Goal: Task Accomplishment & Management: Complete application form

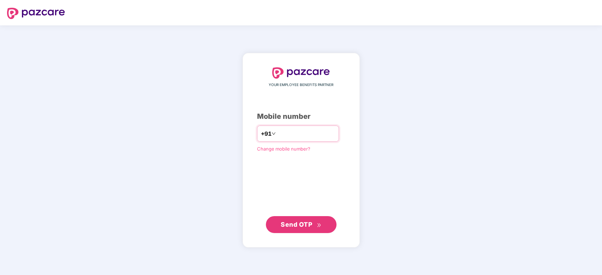
type input "**********"
click at [301, 224] on span "Send OTP" at bounding box center [296, 224] width 31 height 7
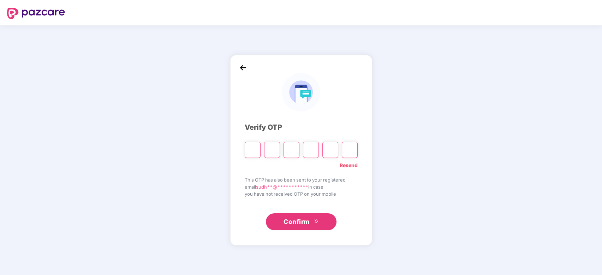
type input "*"
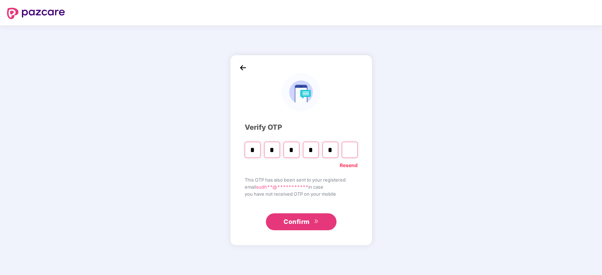
type input "*"
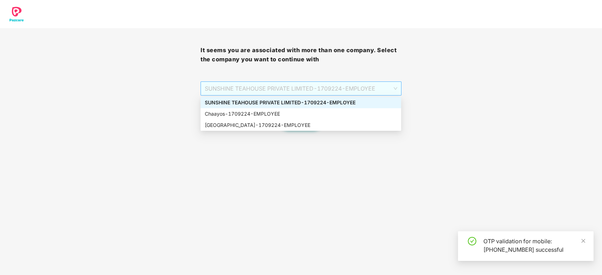
click at [320, 91] on span "SUNSHINE TEAHOUSE PRIVATE LIMITED - 1709224 - EMPLOYEE" at bounding box center [301, 88] width 192 height 13
click at [269, 115] on div "Chaayos - 1709224 - EMPLOYEE" at bounding box center [301, 114] width 192 height 8
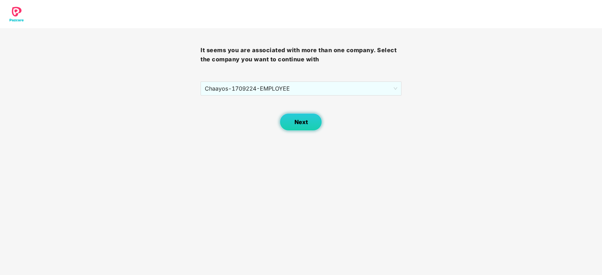
click at [292, 117] on button "Next" at bounding box center [301, 122] width 42 height 18
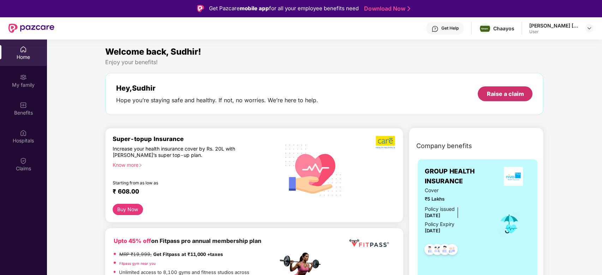
click at [497, 94] on div "Raise a claim" at bounding box center [505, 94] width 37 height 8
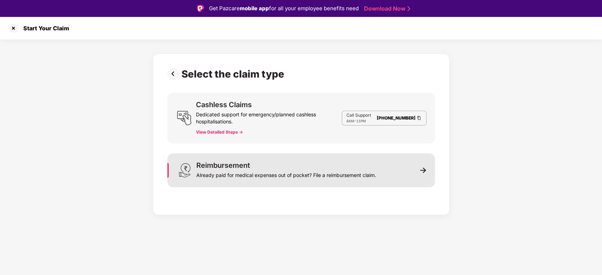
click at [424, 169] on img at bounding box center [423, 170] width 6 height 6
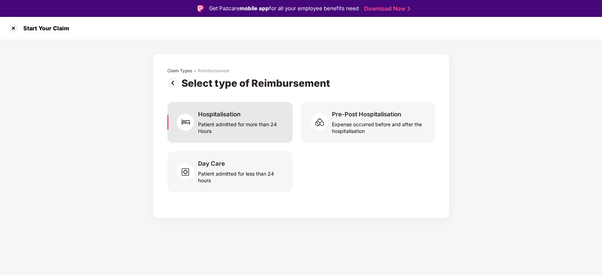
click at [232, 120] on div "Patient admitted for more than 24 Hours" at bounding box center [241, 126] width 86 height 16
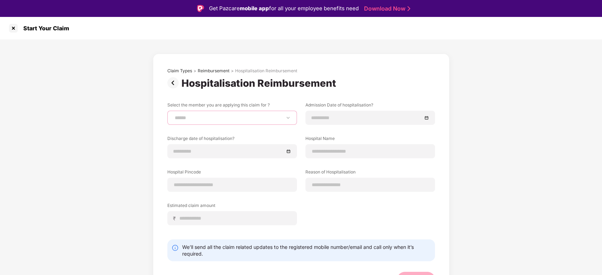
click at [232, 120] on select "**********" at bounding box center [232, 118] width 118 height 6
select select "**********"
click at [173, 115] on select "**********" at bounding box center [232, 118] width 118 height 6
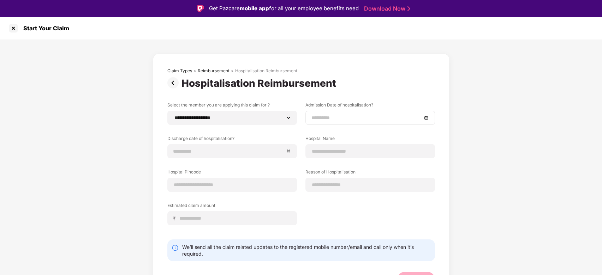
click at [351, 119] on input at bounding box center [366, 118] width 111 height 8
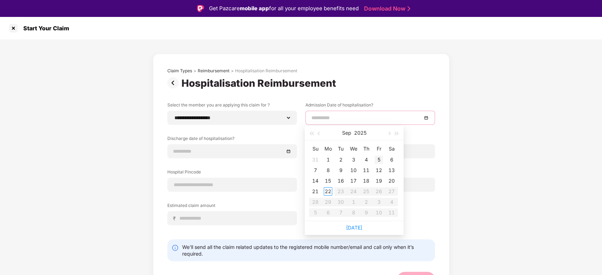
type input "**********"
click at [376, 159] on div "5" at bounding box center [379, 160] width 8 height 8
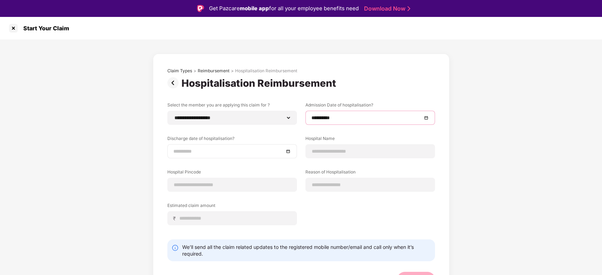
click at [266, 155] on input at bounding box center [228, 152] width 111 height 8
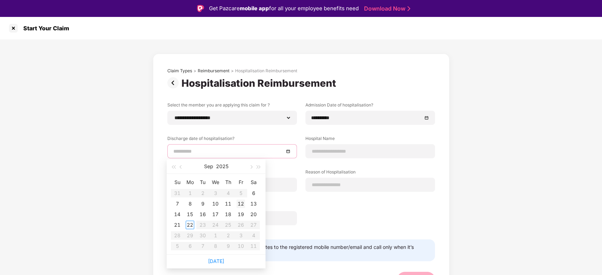
type input "**********"
click at [240, 203] on div "12" at bounding box center [241, 204] width 8 height 8
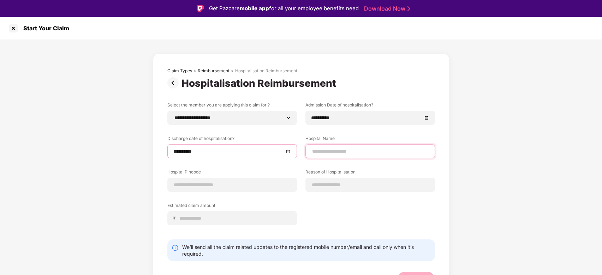
click at [367, 151] on input at bounding box center [370, 151] width 118 height 7
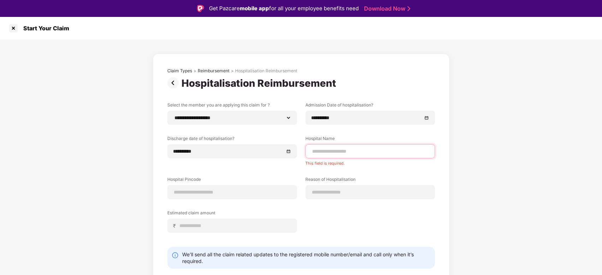
type input "*"
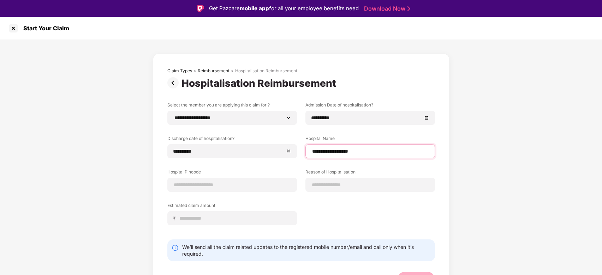
click at [332, 152] on input "**********" at bounding box center [370, 151] width 118 height 7
type input "**********"
click at [227, 185] on input at bounding box center [232, 185] width 118 height 7
click at [234, 219] on div "₹" at bounding box center [232, 219] width 130 height 14
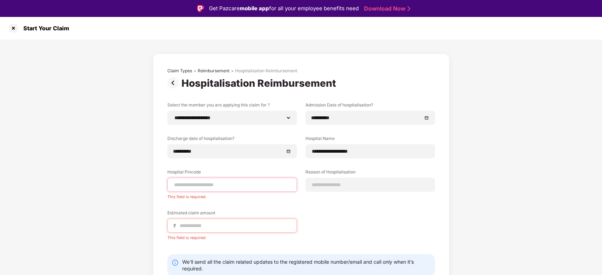
click at [210, 185] on input at bounding box center [232, 185] width 118 height 7
click at [325, 184] on input at bounding box center [370, 185] width 118 height 7
type input "****"
click at [246, 225] on input at bounding box center [235, 225] width 112 height 7
click at [334, 185] on input "****" at bounding box center [370, 185] width 118 height 7
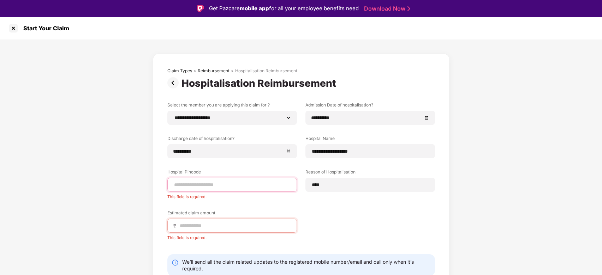
click at [218, 183] on input at bounding box center [232, 185] width 118 height 7
type input "******"
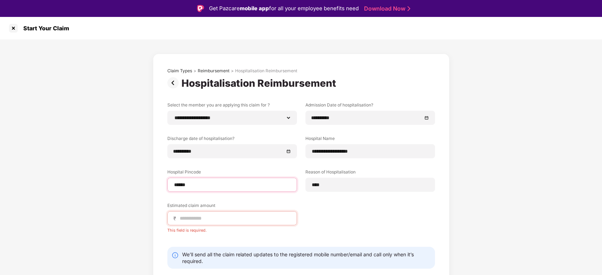
select select "*********"
select select "**********"
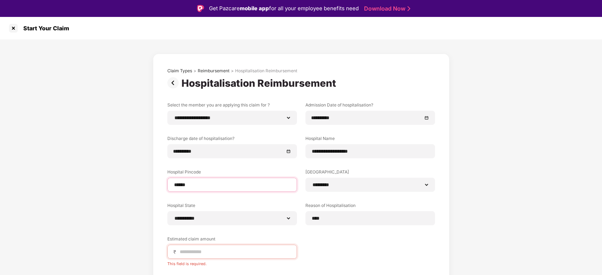
type input "******"
click at [249, 208] on label "Hospital State" at bounding box center [232, 207] width 130 height 9
click at [260, 249] on input at bounding box center [235, 252] width 112 height 7
type input "*****"
click at [315, 243] on div "**********" at bounding box center [301, 186] width 268 height 168
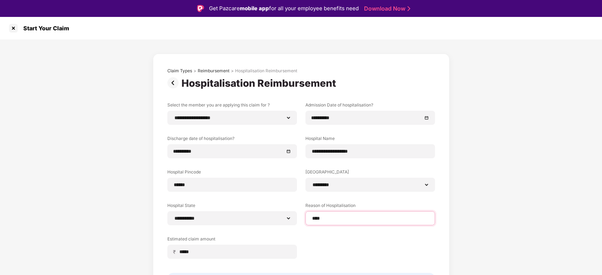
click at [343, 220] on input "****" at bounding box center [370, 218] width 118 height 7
click at [340, 238] on div "**********" at bounding box center [301, 186] width 268 height 168
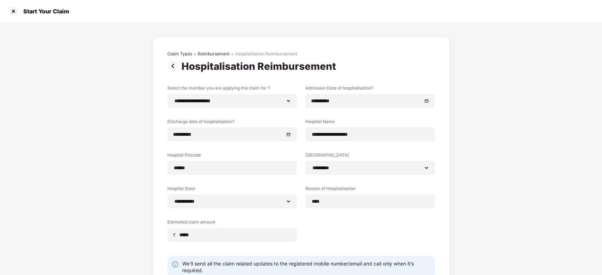
click at [343, 218] on div "**********" at bounding box center [301, 169] width 268 height 168
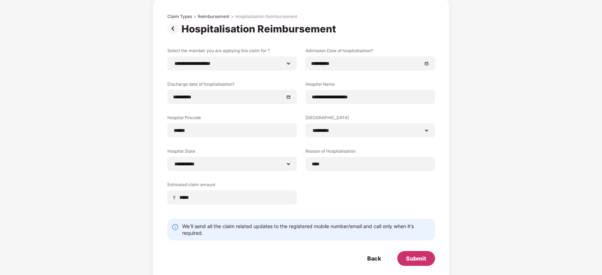
click at [414, 259] on div "Submit" at bounding box center [416, 259] width 20 height 8
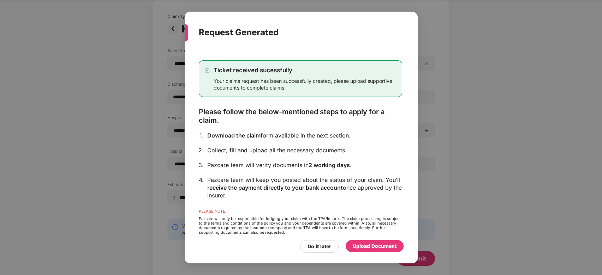
click at [373, 247] on div "Upload Document" at bounding box center [375, 247] width 44 height 8
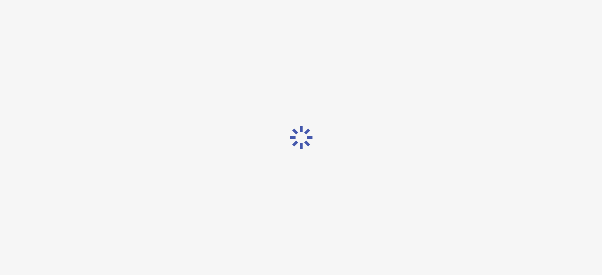
scroll to position [0, 0]
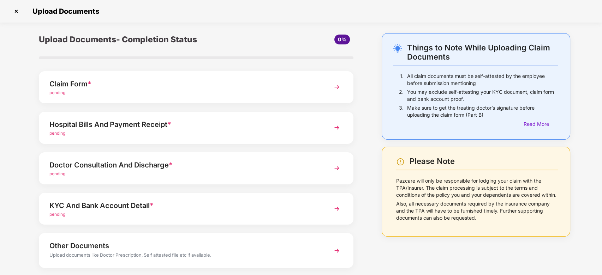
click at [94, 91] on div "pending" at bounding box center [183, 93] width 269 height 7
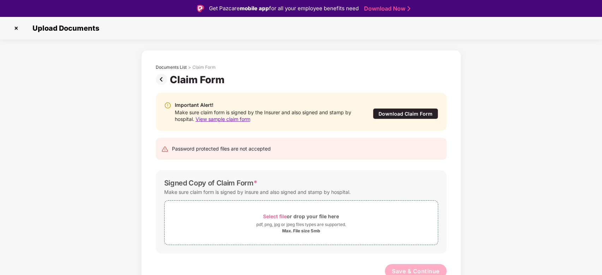
scroll to position [4, 0]
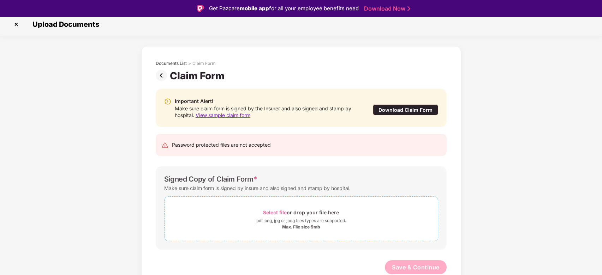
click at [304, 213] on div "Select file or drop your file here" at bounding box center [301, 213] width 76 height 10
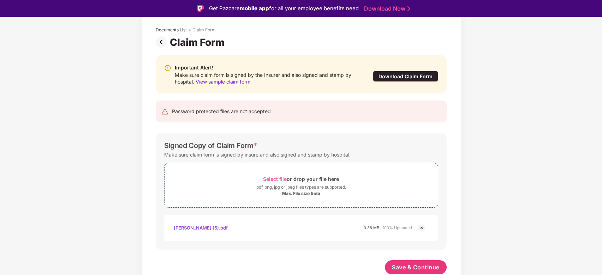
scroll to position [37, 0]
click at [189, 228] on div "Sangita m gotad (5).pdf" at bounding box center [201, 228] width 54 height 12
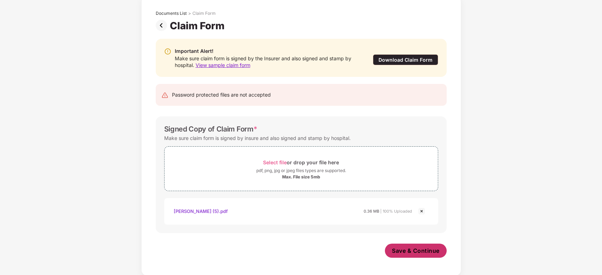
click at [407, 250] on span "Save & Continue" at bounding box center [416, 251] width 48 height 8
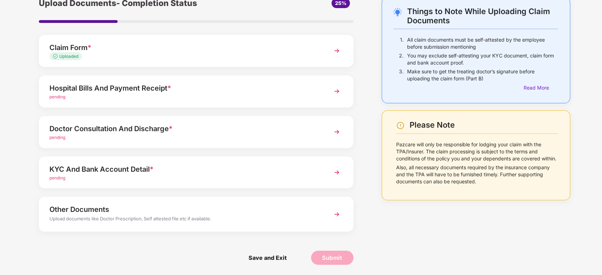
scroll to position [0, 0]
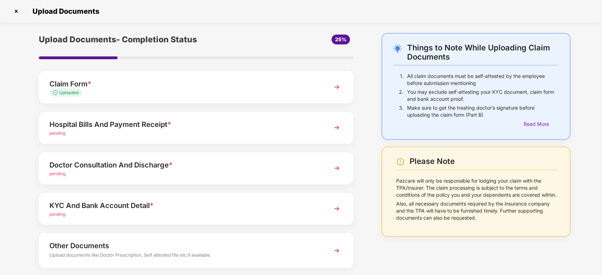
click at [106, 126] on div "Hospital Bills And Payment Receipt *" at bounding box center [183, 124] width 269 height 11
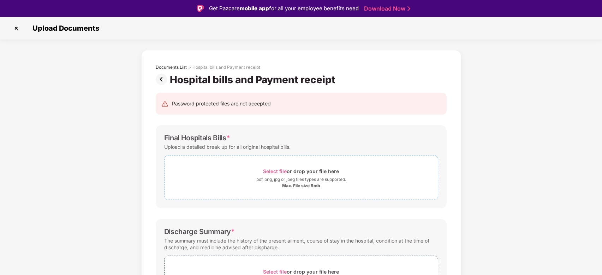
click at [277, 171] on span "Select file" at bounding box center [275, 171] width 24 height 6
click at [275, 170] on span "Select file" at bounding box center [275, 171] width 24 height 6
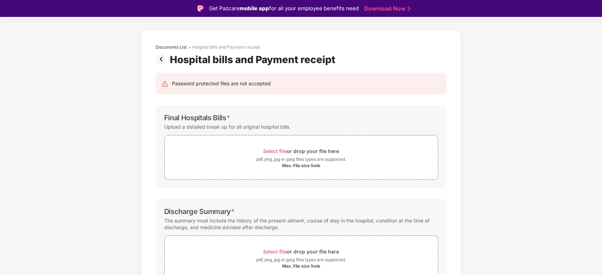
scroll to position [3, 0]
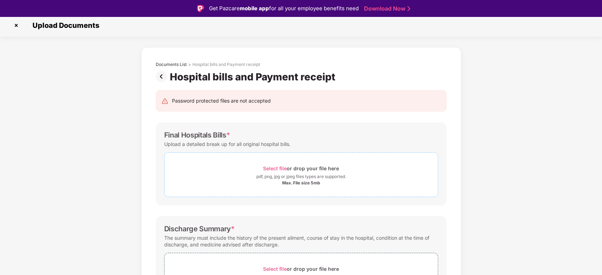
click at [279, 167] on span "Select file" at bounding box center [275, 169] width 24 height 6
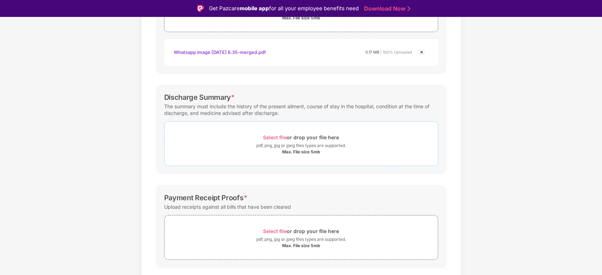
scroll to position [170, 0]
click at [275, 135] on span "Select file" at bounding box center [275, 136] width 24 height 6
click at [291, 135] on div "Select file or drop your file here" at bounding box center [301, 136] width 76 height 10
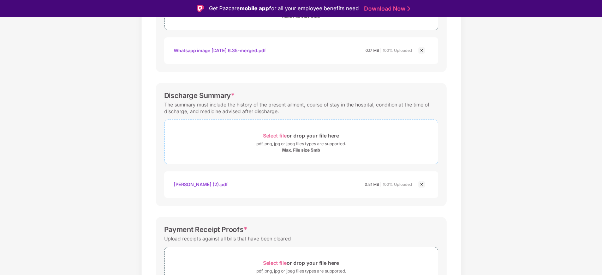
click at [278, 133] on span "Select file" at bounding box center [275, 136] width 24 height 6
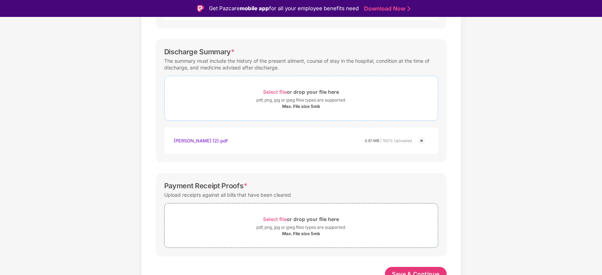
scroll to position [220, 0]
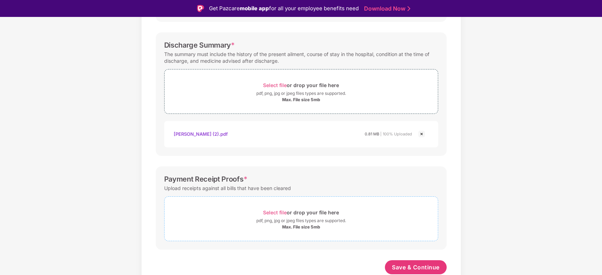
click at [281, 213] on span "Select file" at bounding box center [275, 213] width 24 height 6
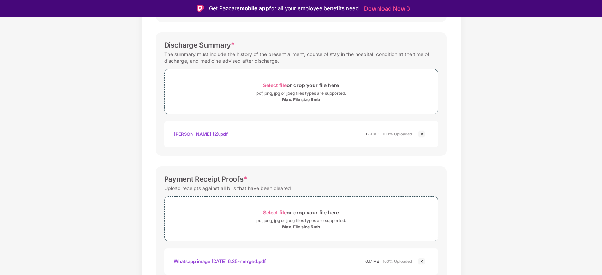
scroll to position [254, 0]
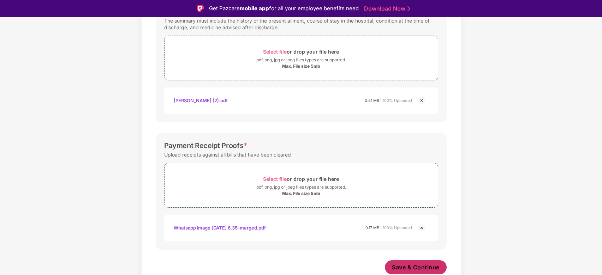
click at [418, 265] on span "Save & Continue" at bounding box center [416, 268] width 48 height 8
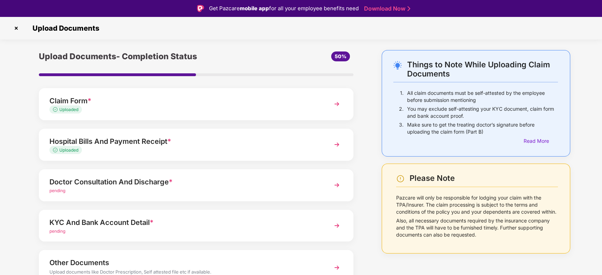
scroll to position [36, 0]
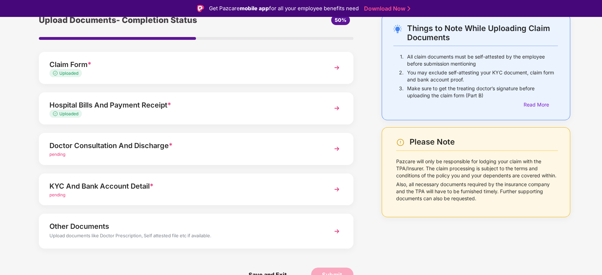
click at [96, 147] on div "Doctor Consultation And Discharge *" at bounding box center [183, 145] width 269 height 11
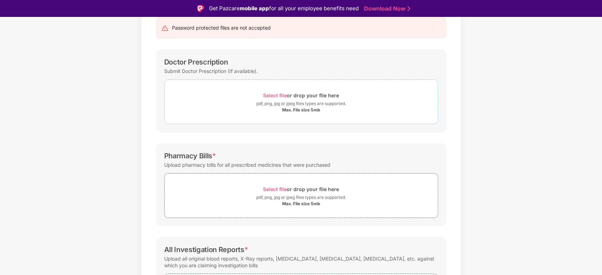
scroll to position [78, 0]
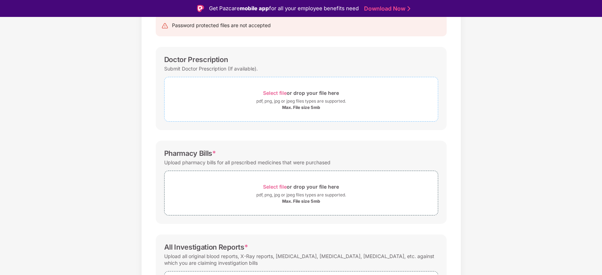
click at [274, 92] on span "Select file" at bounding box center [275, 93] width 24 height 6
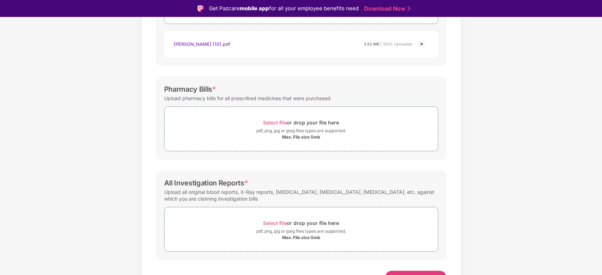
scroll to position [177, 0]
click at [277, 121] on span "Select file" at bounding box center [275, 122] width 24 height 6
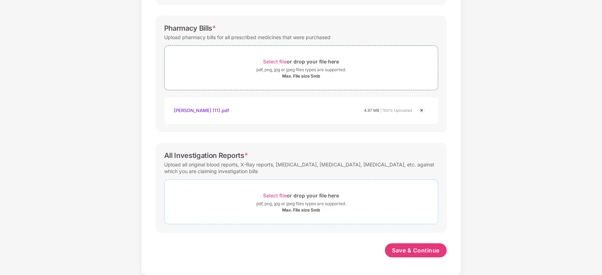
scroll to position [220, 0]
click at [275, 196] on span "Select file" at bounding box center [275, 196] width 24 height 6
click at [277, 195] on span "Select file" at bounding box center [275, 196] width 24 height 6
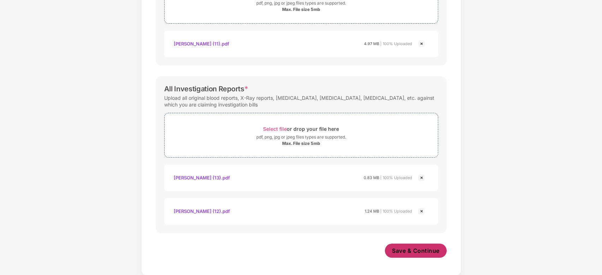
click at [415, 250] on span "Save & Continue" at bounding box center [416, 251] width 48 height 8
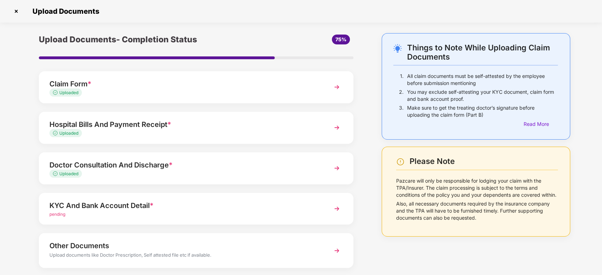
scroll to position [36, 0]
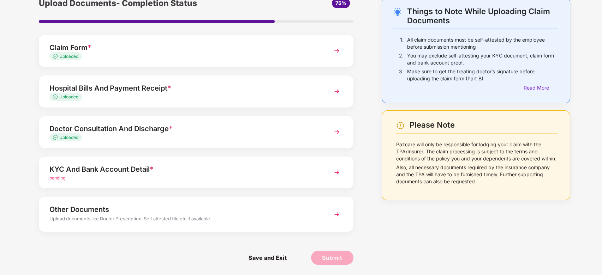
click at [104, 171] on div "KYC And Bank Account Detail *" at bounding box center [183, 169] width 269 height 11
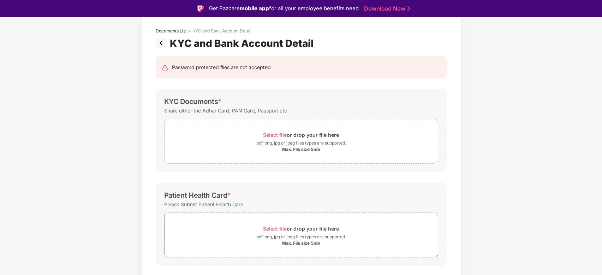
click at [280, 134] on span "Select file" at bounding box center [275, 135] width 24 height 6
click at [279, 227] on span "Select file" at bounding box center [275, 229] width 24 height 6
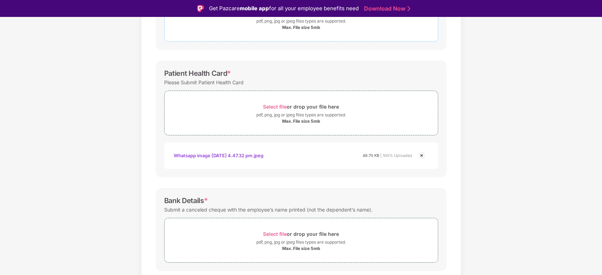
scroll to position [162, 0]
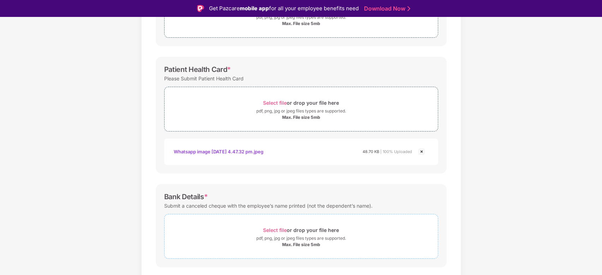
click at [277, 229] on span "Select file" at bounding box center [275, 230] width 24 height 6
click at [272, 230] on span "Select file" at bounding box center [275, 230] width 24 height 6
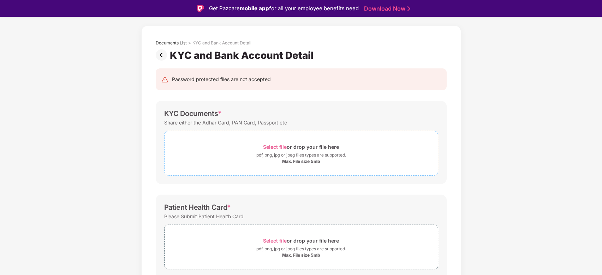
scroll to position [24, 0]
click at [271, 147] on span "Select file" at bounding box center [275, 147] width 24 height 6
click at [277, 145] on span "Select file" at bounding box center [275, 147] width 24 height 6
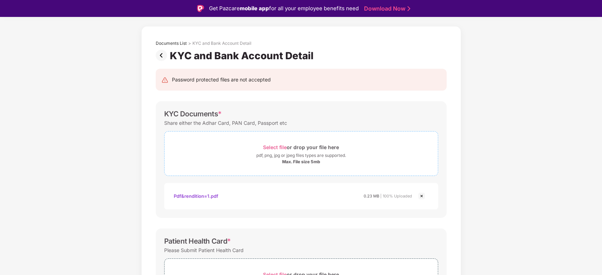
click at [277, 147] on span "Select file" at bounding box center [275, 147] width 24 height 6
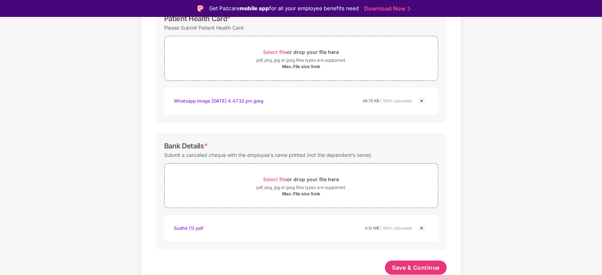
scroll to position [17, 0]
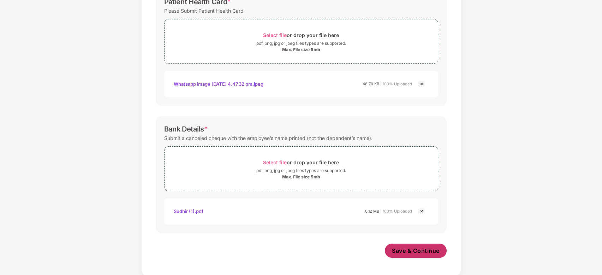
click at [417, 249] on span "Save & Continue" at bounding box center [416, 251] width 48 height 8
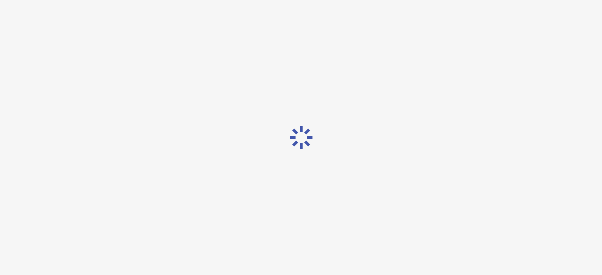
scroll to position [0, 0]
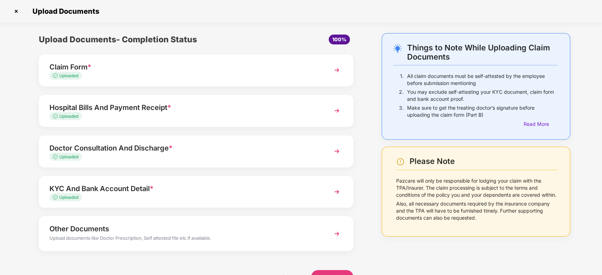
click at [97, 231] on div "Other Documents" at bounding box center [183, 229] width 269 height 11
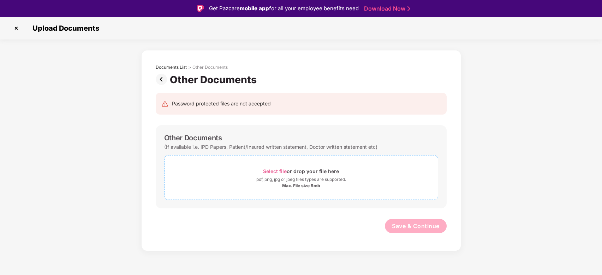
click at [277, 171] on span "Select file" at bounding box center [275, 171] width 24 height 6
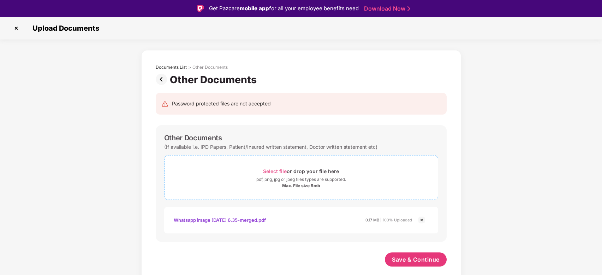
click at [278, 172] on span "Select file" at bounding box center [275, 171] width 24 height 6
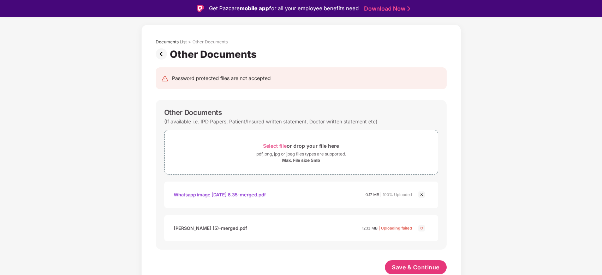
scroll to position [17, 0]
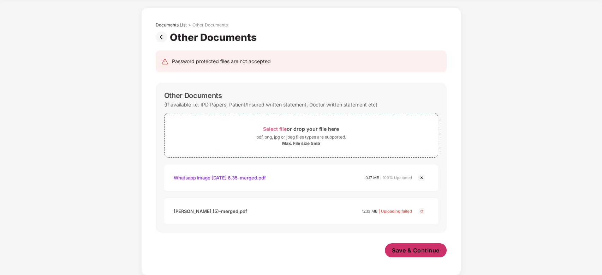
click at [399, 249] on span "Save & Continue" at bounding box center [416, 251] width 48 height 8
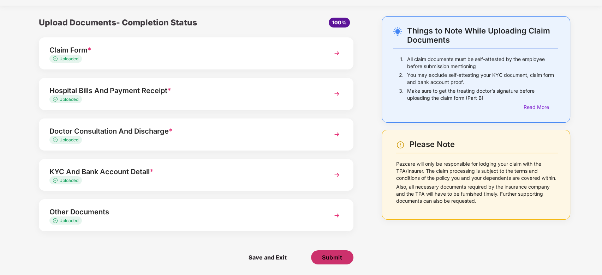
click at [334, 258] on span "Submit" at bounding box center [332, 258] width 20 height 8
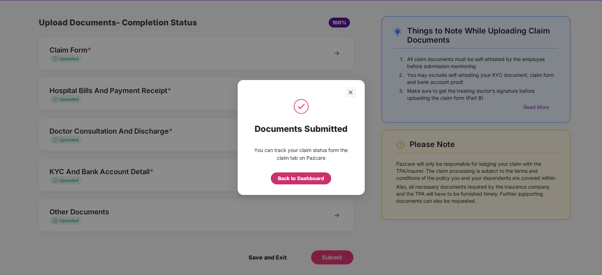
click at [298, 179] on div "Back to Dashboard" at bounding box center [301, 179] width 46 height 8
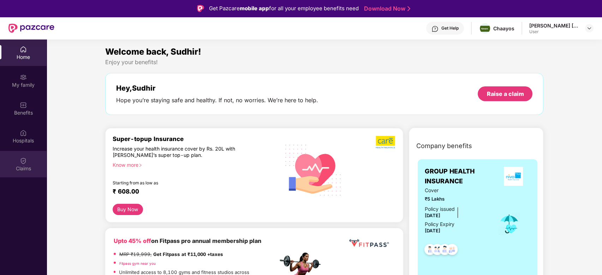
click at [23, 162] on img at bounding box center [23, 161] width 7 height 7
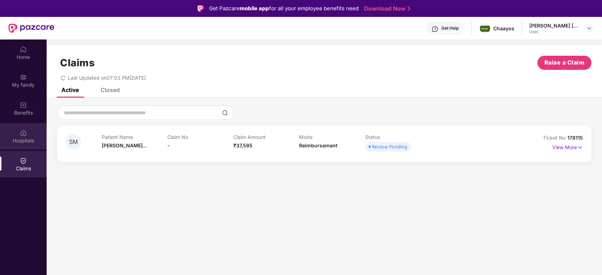
click at [18, 137] on div "Hospitals" at bounding box center [23, 140] width 47 height 7
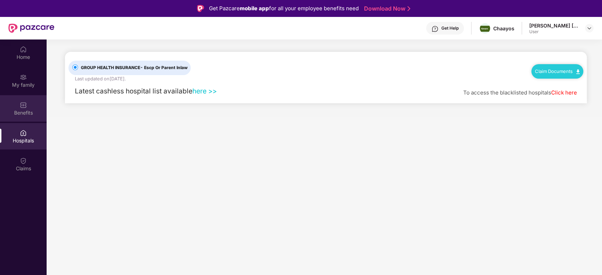
click at [28, 112] on div "Benefits" at bounding box center [23, 112] width 47 height 7
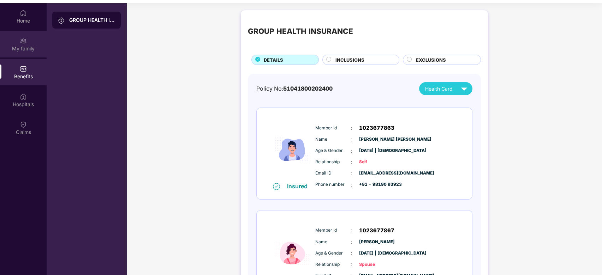
click at [20, 41] on img at bounding box center [23, 40] width 7 height 7
